Goal: Check status: Check status

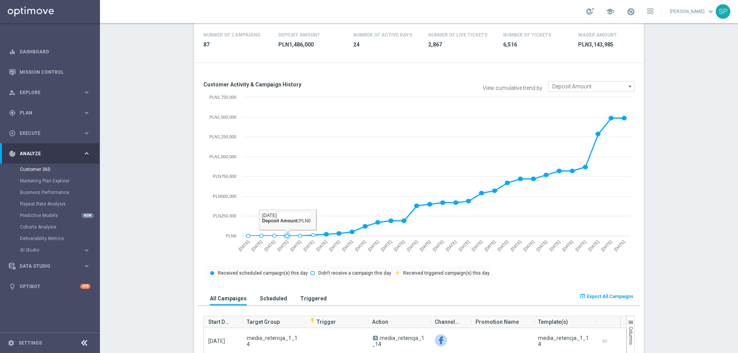
scroll to position [22, 0]
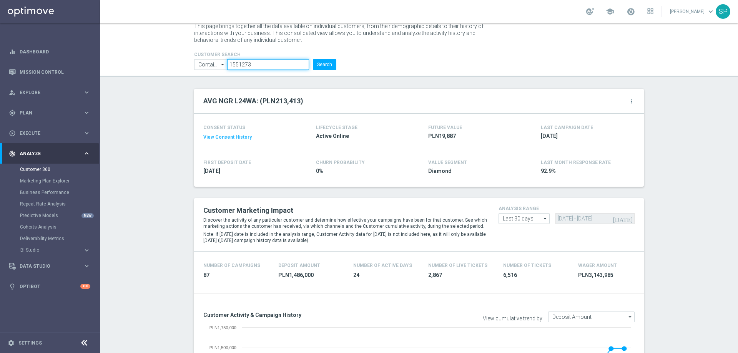
click at [253, 62] on input "1551273" at bounding box center [268, 64] width 82 height 11
paste input "789509"
type input "1789509"
click at [313, 59] on button "Search" at bounding box center [324, 64] width 23 height 11
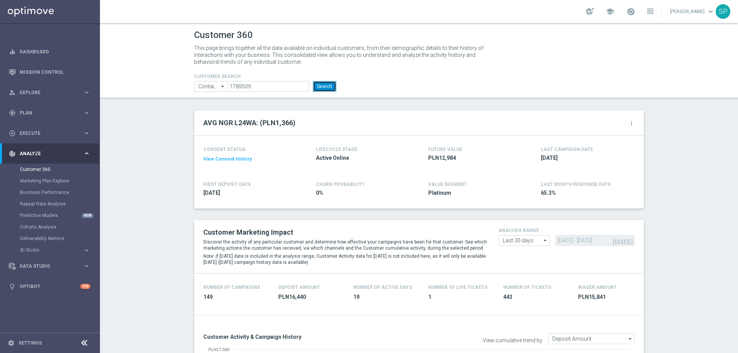
click at [322, 86] on button "Search" at bounding box center [324, 86] width 23 height 11
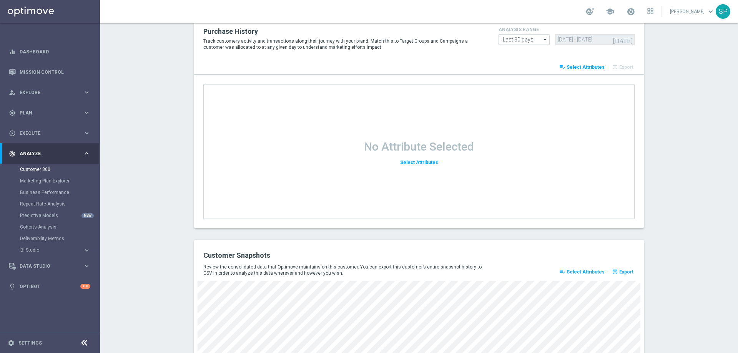
scroll to position [983, 0]
